Goal: Task Accomplishment & Management: Manage account settings

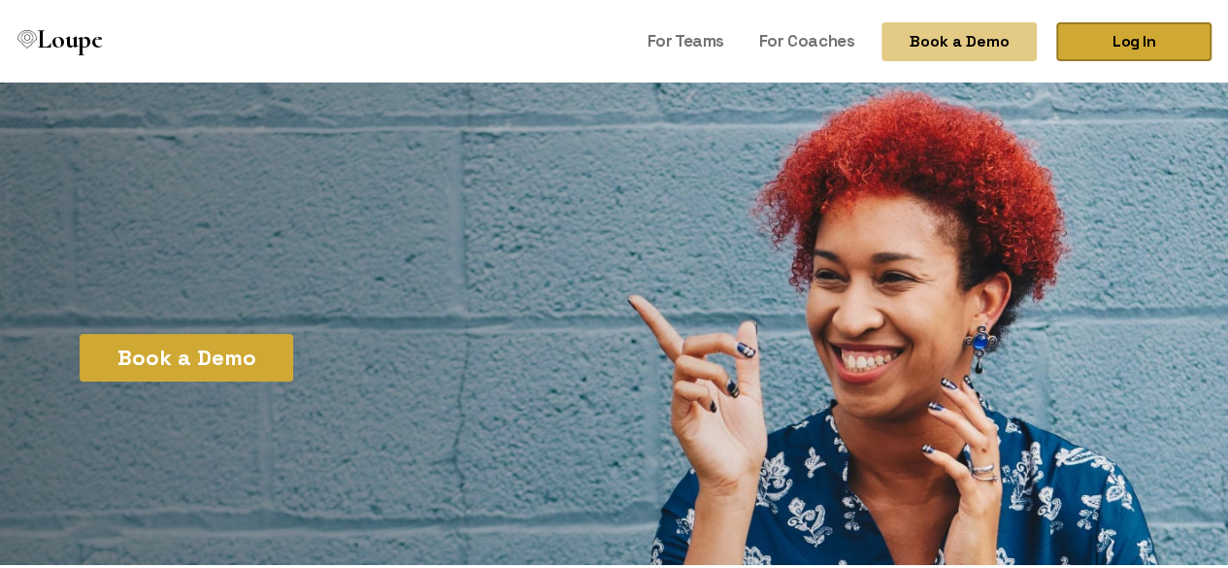
click at [1131, 41] on link "Log In" at bounding box center [1133, 38] width 155 height 39
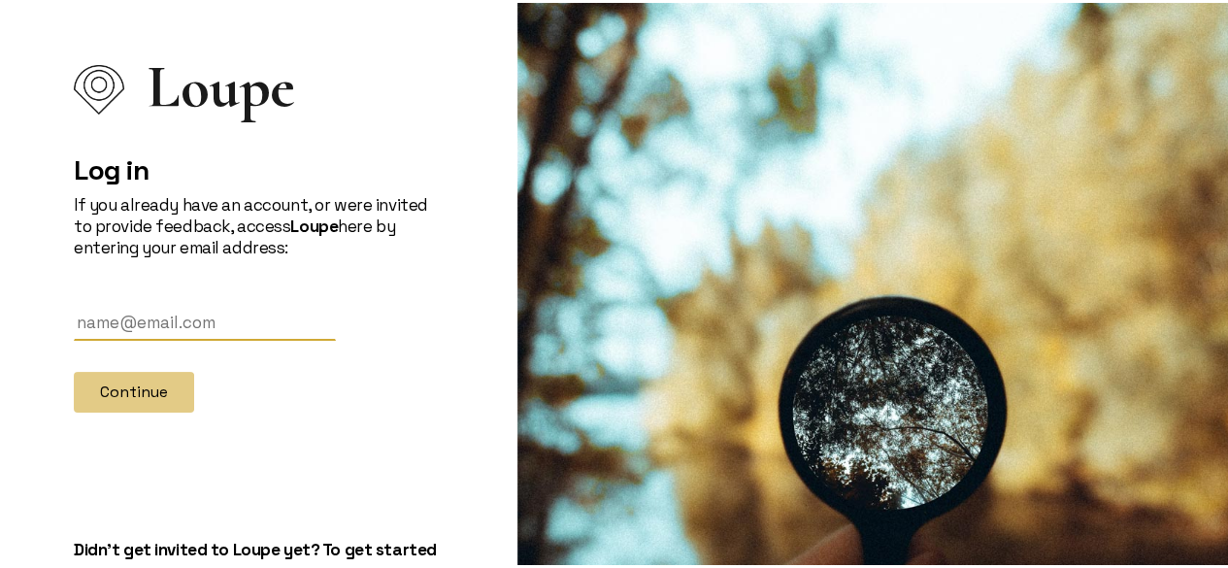
click at [183, 320] on input "text" at bounding box center [205, 320] width 262 height 36
type input "annesandberg@predictsuccess.com"
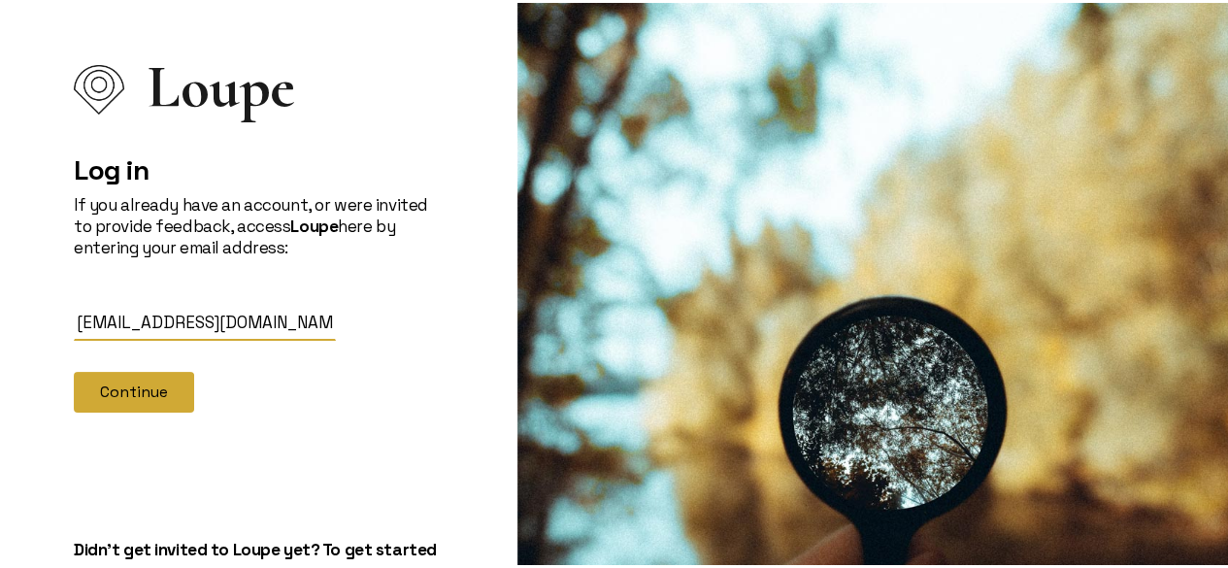
click at [111, 393] on button "Continue" at bounding box center [134, 389] width 120 height 41
